Goal: Task Accomplishment & Management: Complete application form

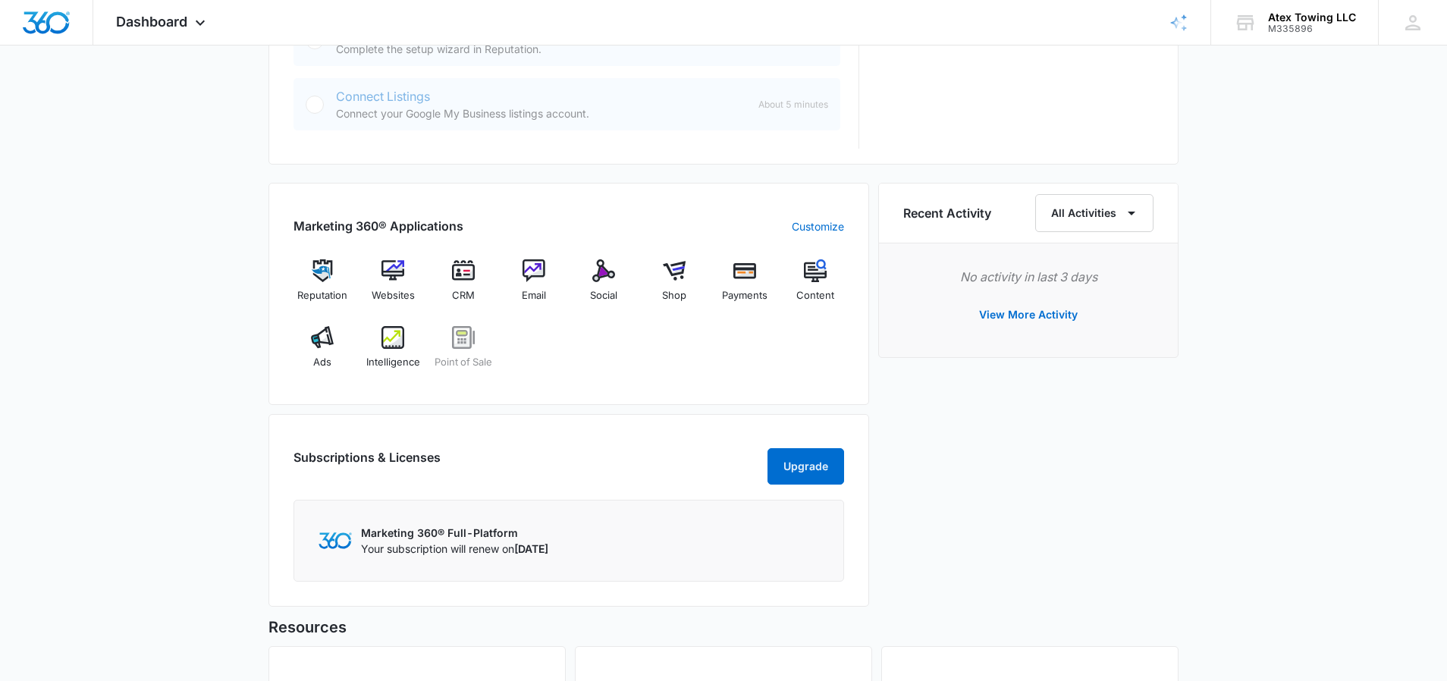
scroll to position [783, 0]
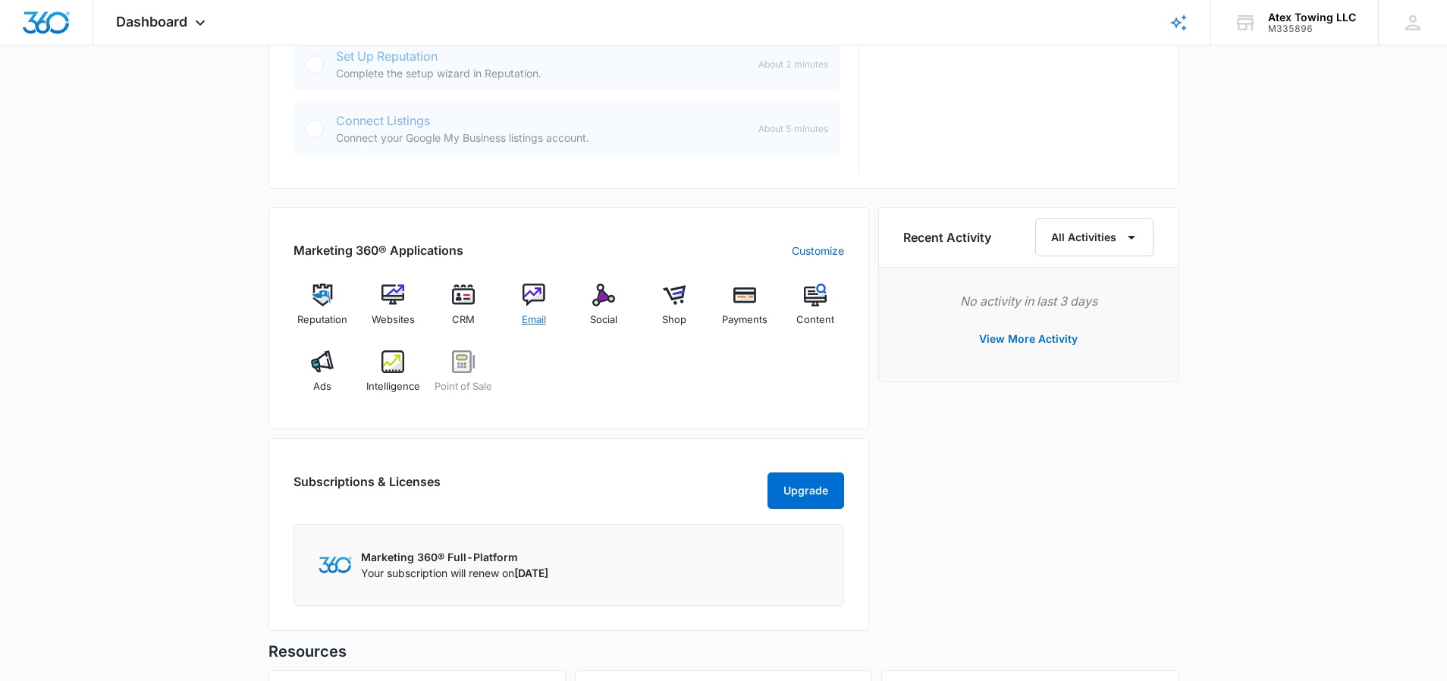
click at [549, 287] on div "Email" at bounding box center [533, 311] width 58 height 55
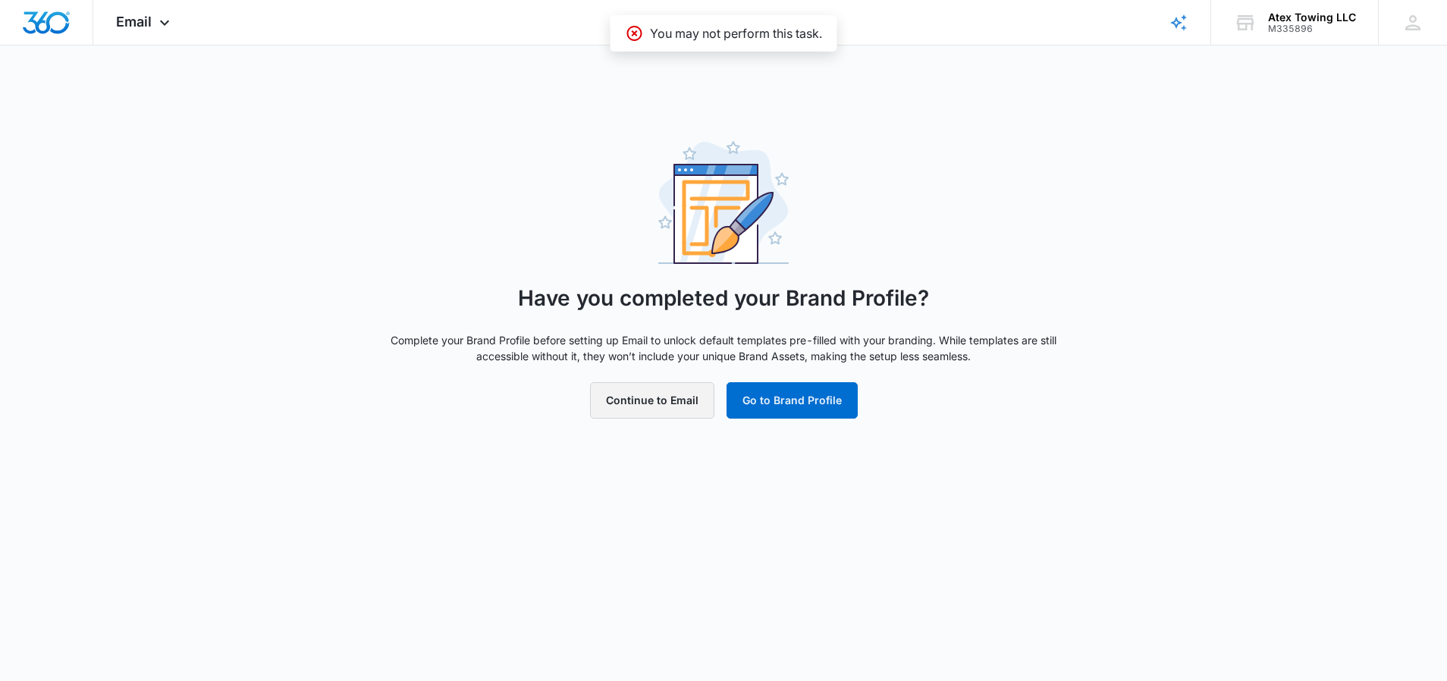
click at [641, 409] on button "Continue to Email" at bounding box center [652, 400] width 124 height 36
click at [795, 399] on button "Go to Brand Profile" at bounding box center [791, 400] width 131 height 36
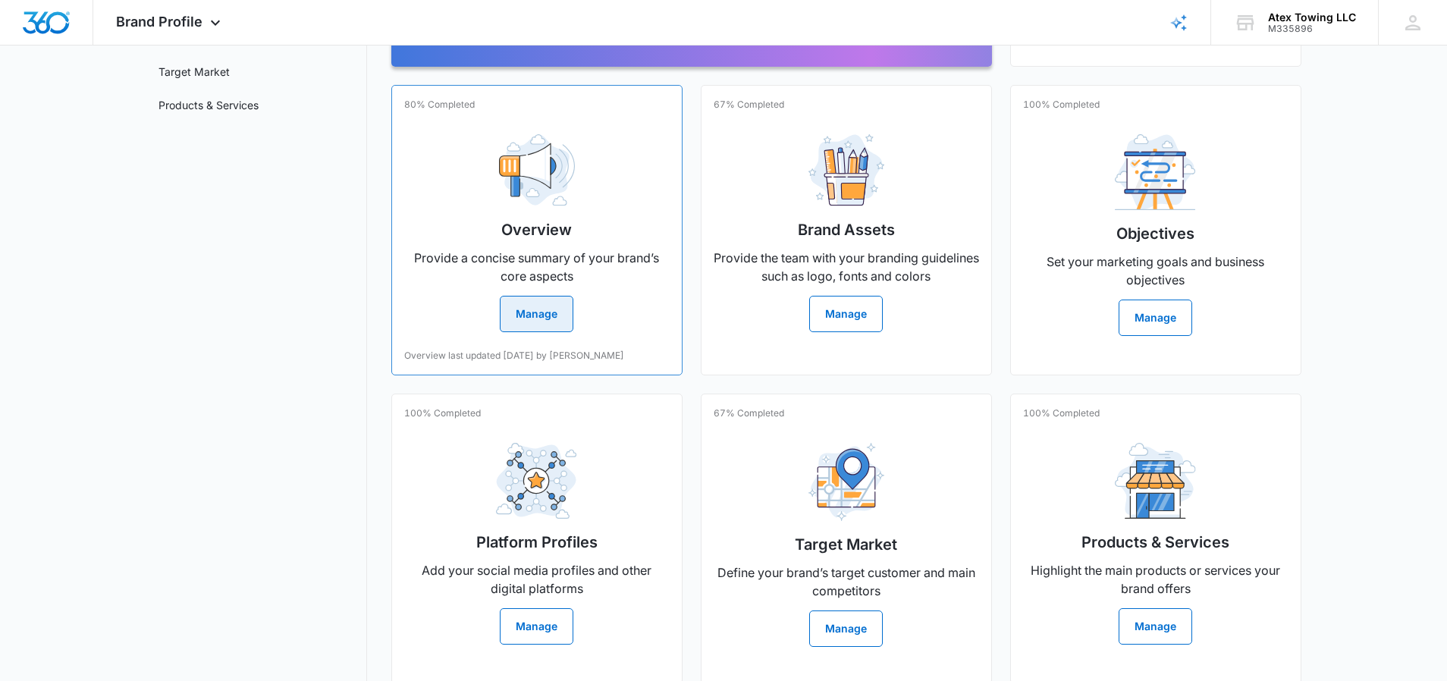
scroll to position [246, 0]
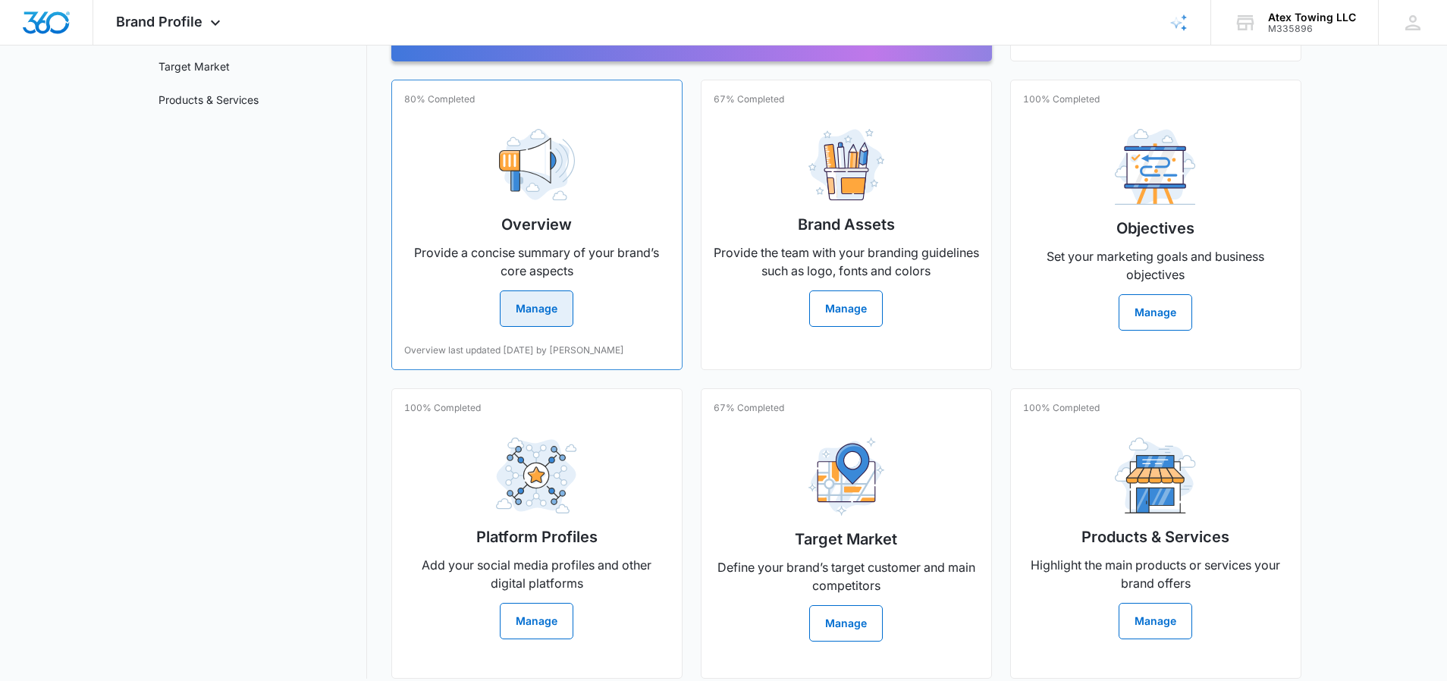
click at [535, 256] on p "Provide a concise summary of your brand’s core aspects" at bounding box center [536, 261] width 265 height 36
